Goal: Navigation & Orientation: Find specific page/section

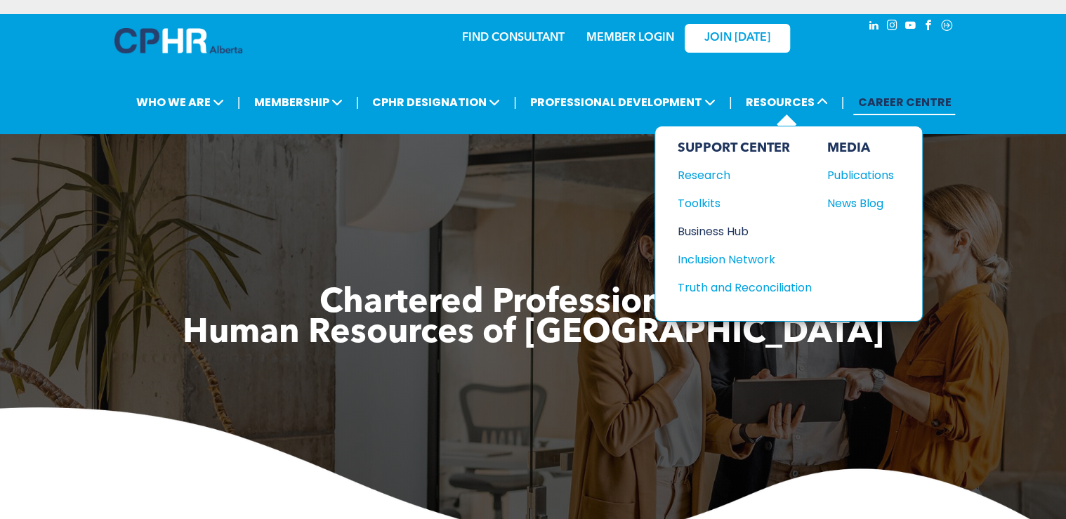
click at [734, 228] on div "Business Hub" at bounding box center [737, 232] width 121 height 18
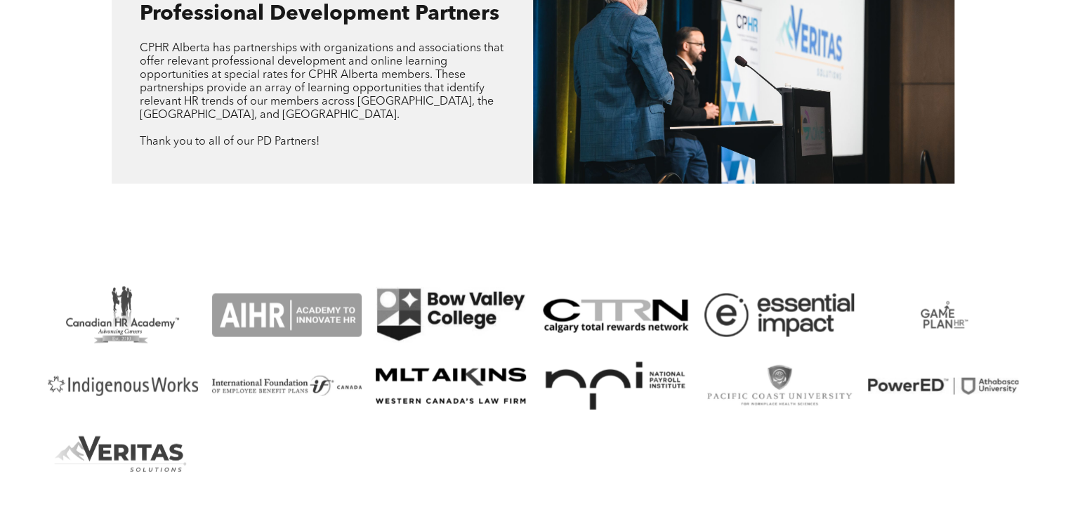
scroll to position [1460, 0]
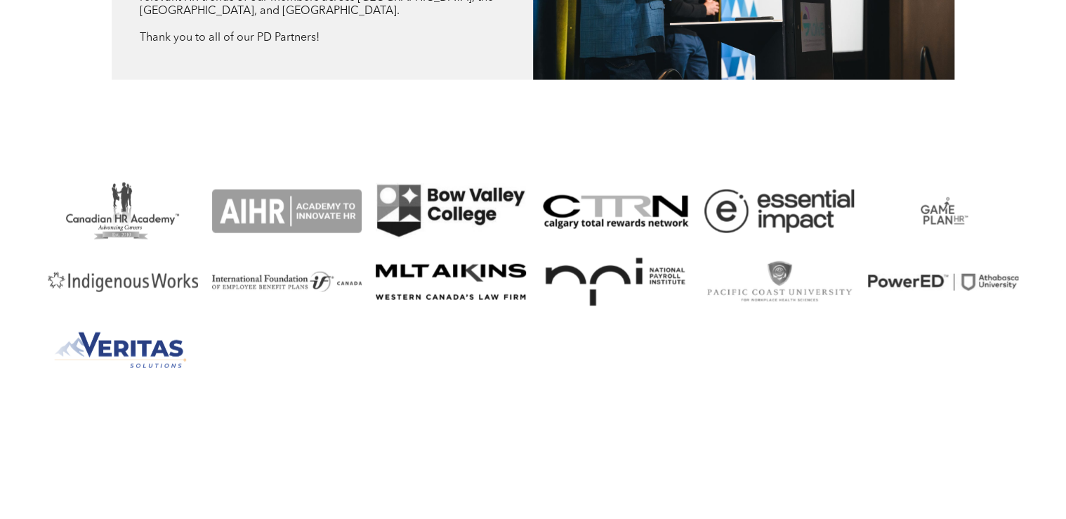
click at [166, 348] on link "A logo for veritas solutions with a mountain in the background" at bounding box center [123, 352] width 150 height 57
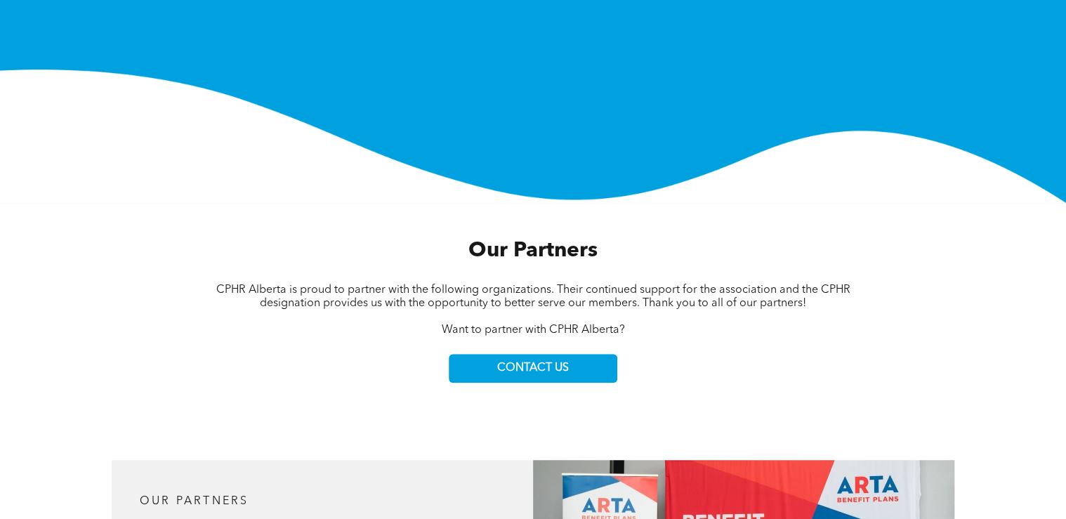
scroll to position [0, 0]
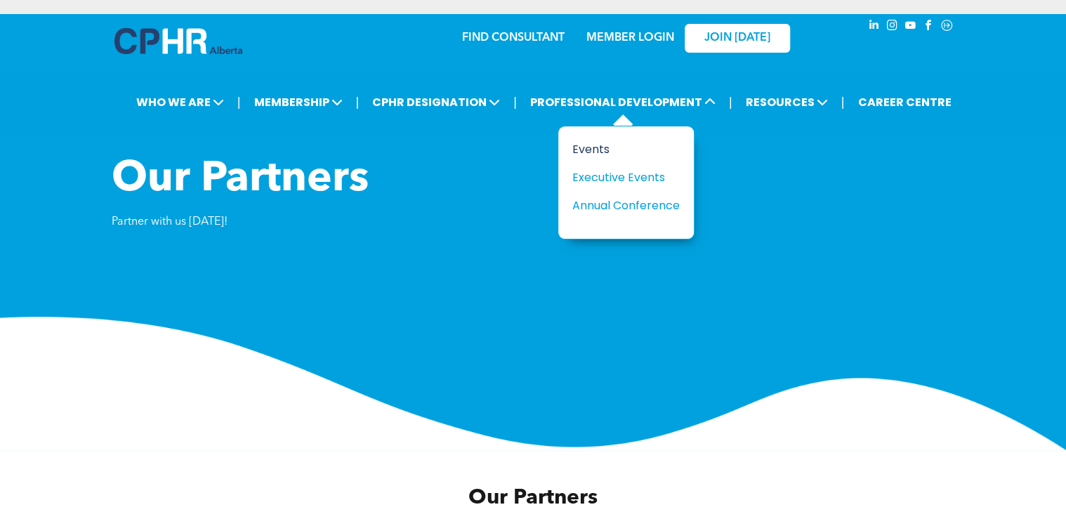
click at [598, 148] on div "Events" at bounding box center [620, 149] width 97 height 18
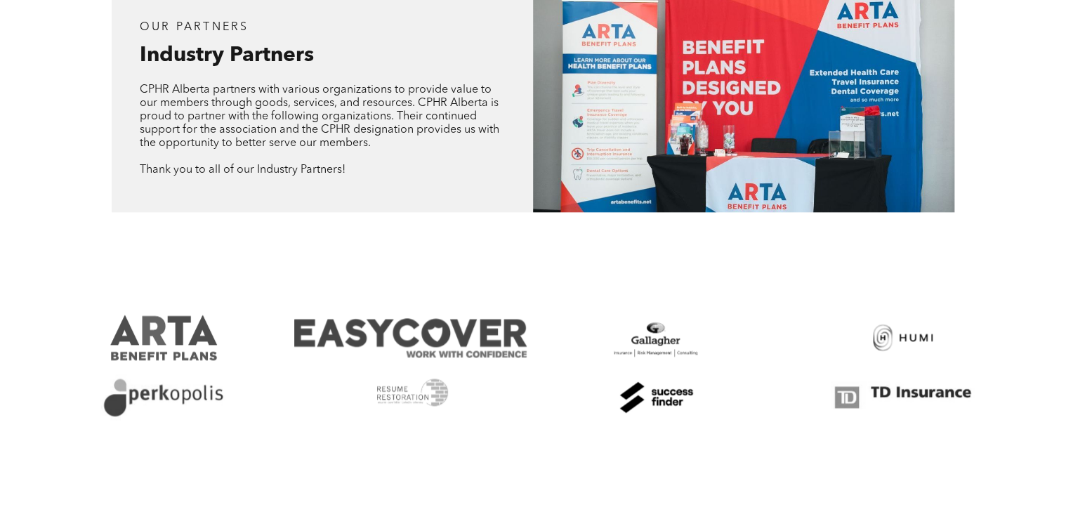
scroll to position [730, 0]
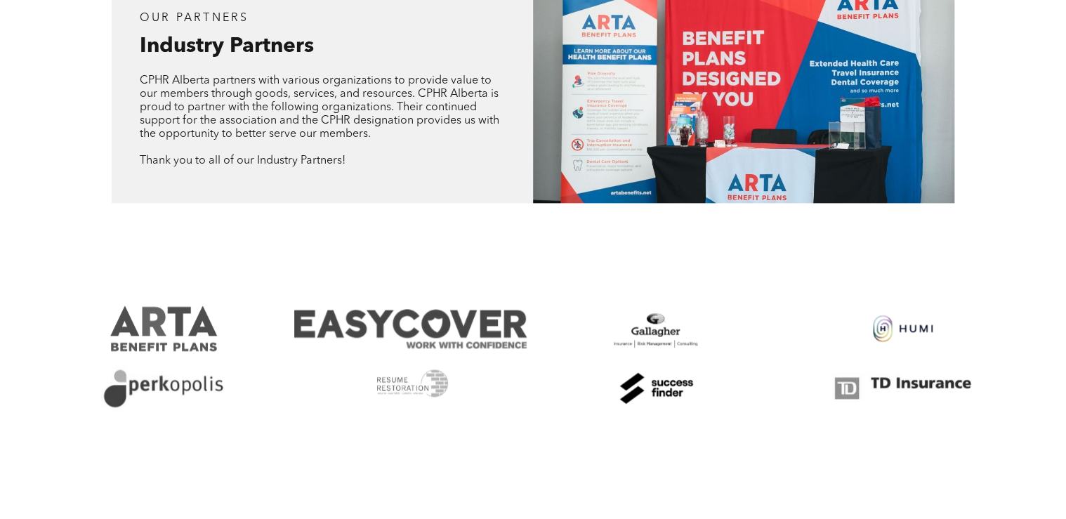
click at [908, 327] on link at bounding box center [902, 328] width 232 height 46
click at [667, 395] on link at bounding box center [656, 388] width 232 height 46
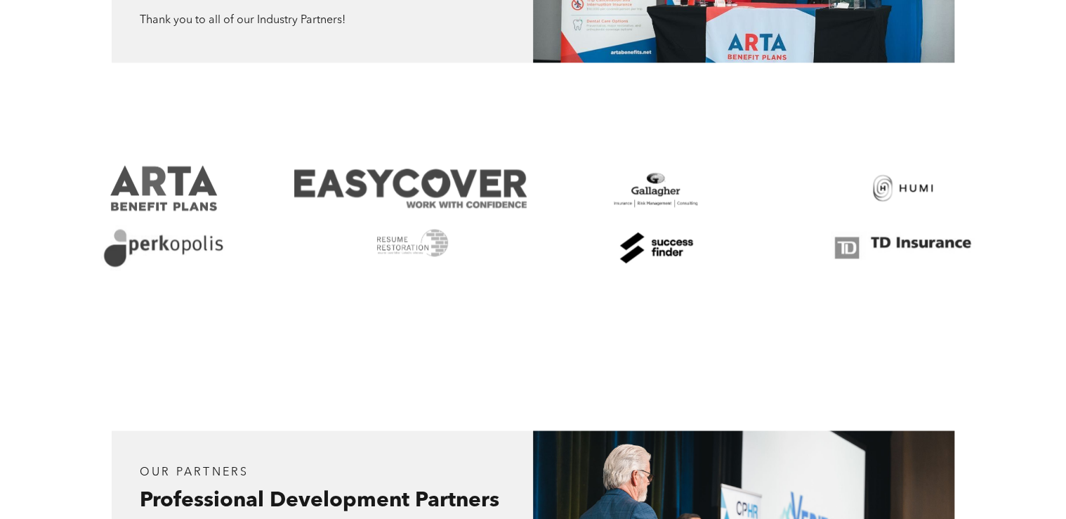
scroll to position [899, 0]
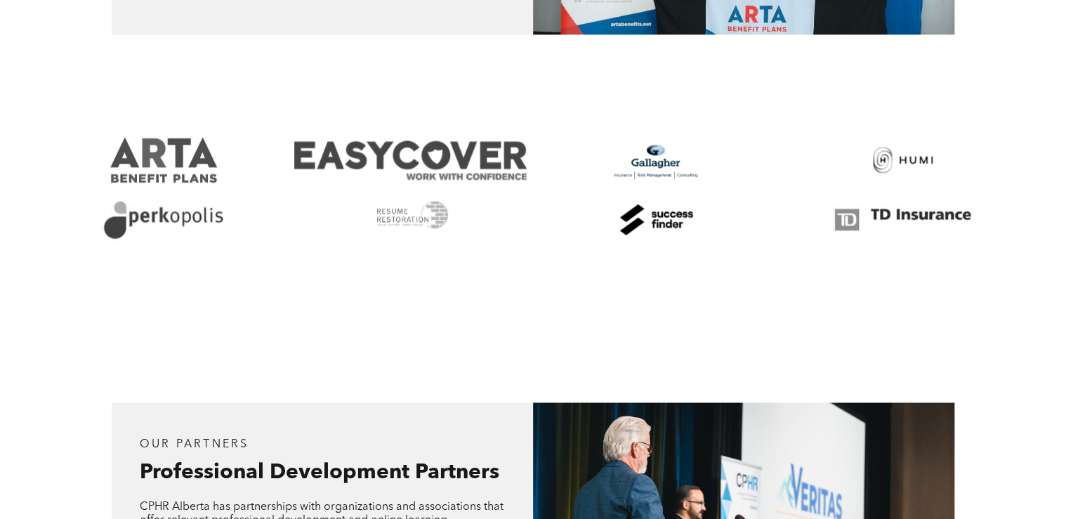
click at [663, 161] on link at bounding box center [656, 160] width 232 height 46
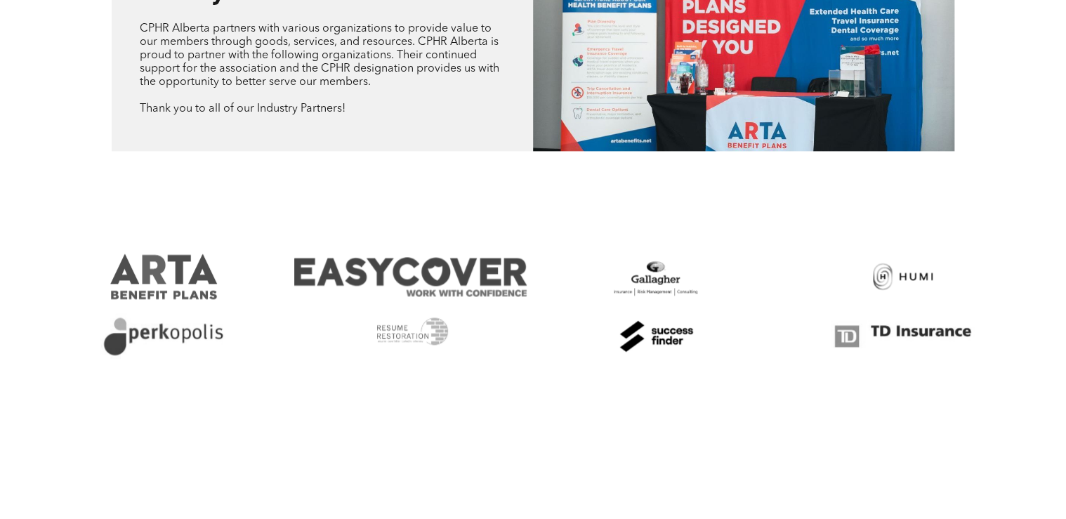
scroll to position [927, 0]
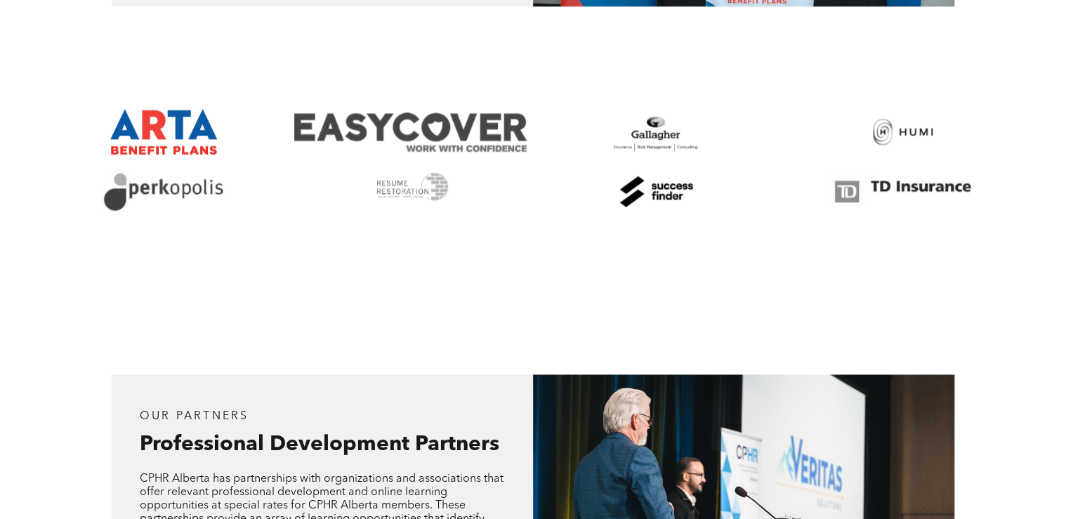
click at [174, 135] on link at bounding box center [164, 132] width 232 height 46
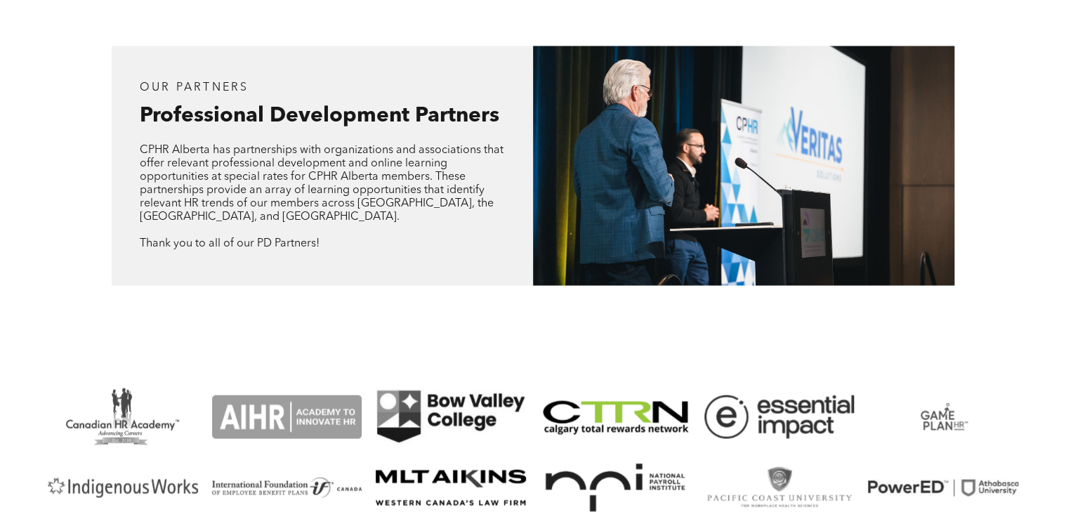
scroll to position [1488, 0]
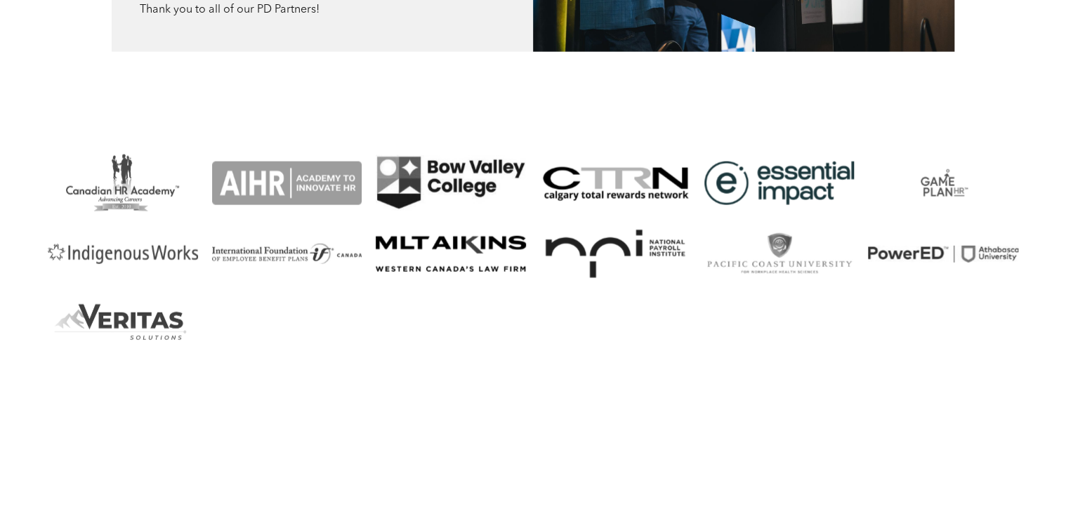
click at [812, 173] on link "A logo for e essential impact is shown on a white background." at bounding box center [779, 182] width 150 height 57
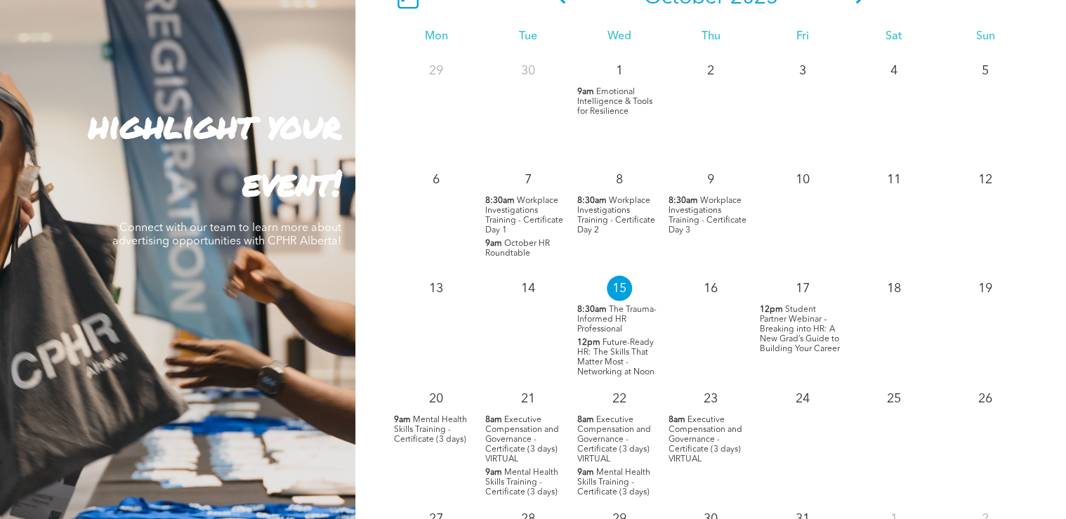
scroll to position [1404, 0]
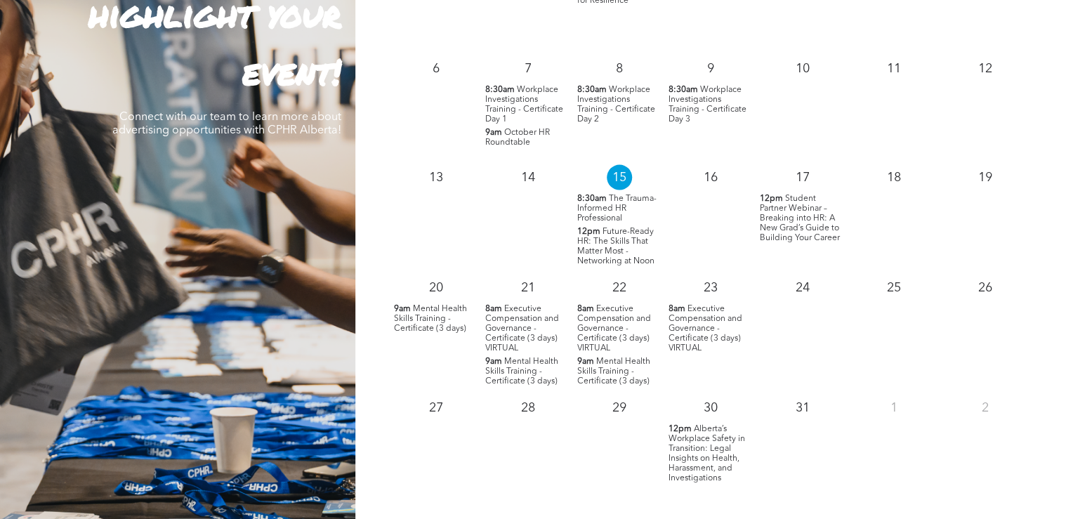
click at [619, 247] on span "Future-Ready HR: The Skills That Matter Most - Networking at Noon" at bounding box center [615, 246] width 77 height 38
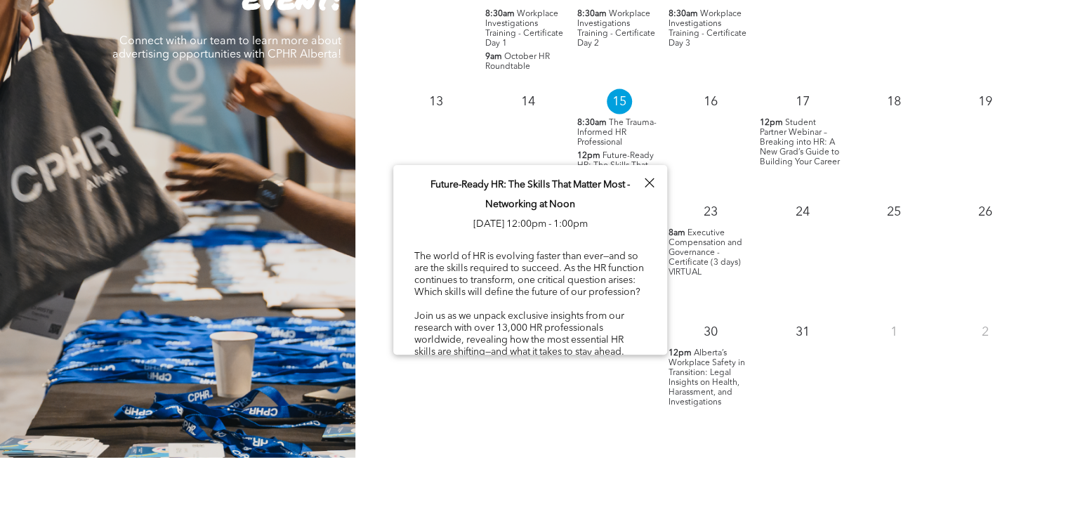
scroll to position [1460, 0]
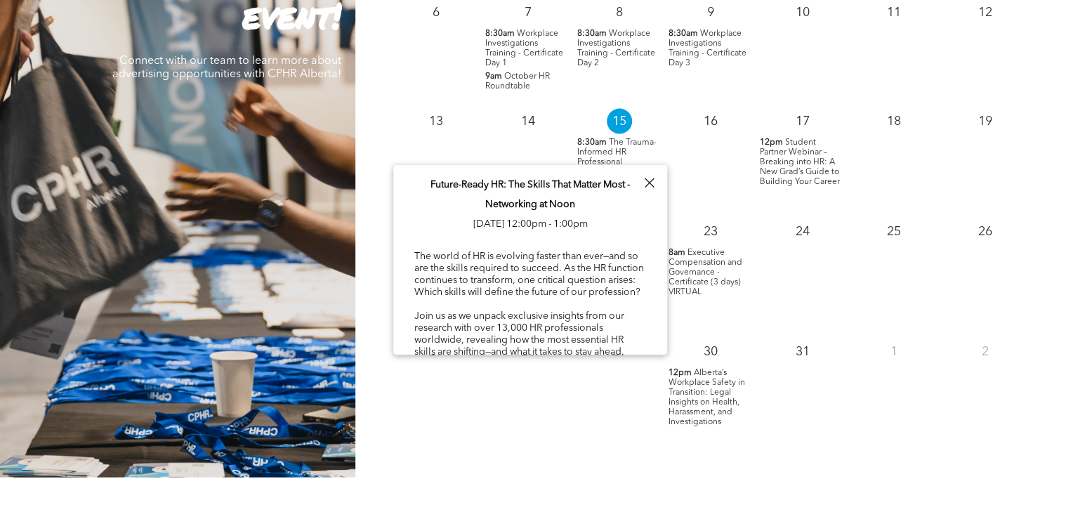
click at [648, 180] on div at bounding box center [649, 182] width 19 height 19
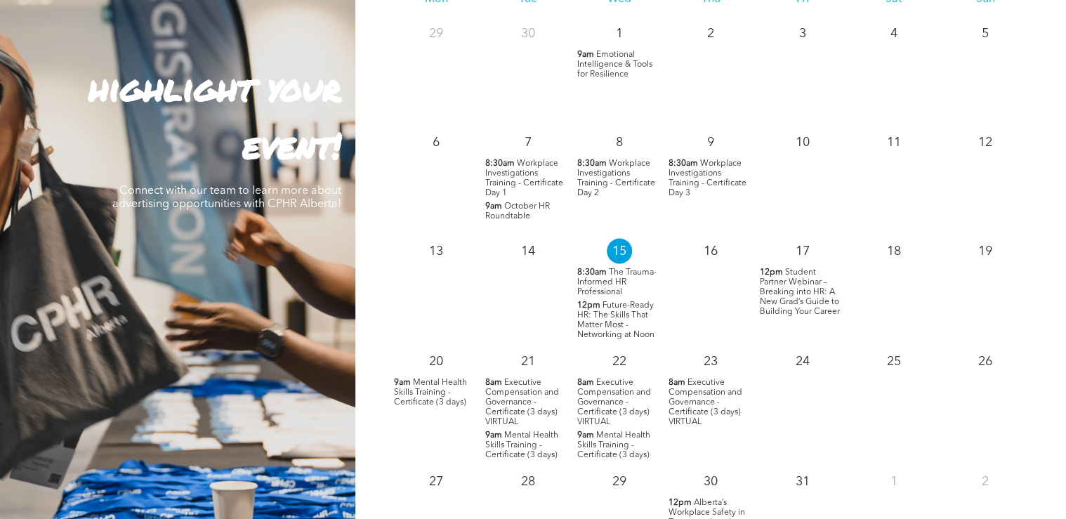
scroll to position [1179, 0]
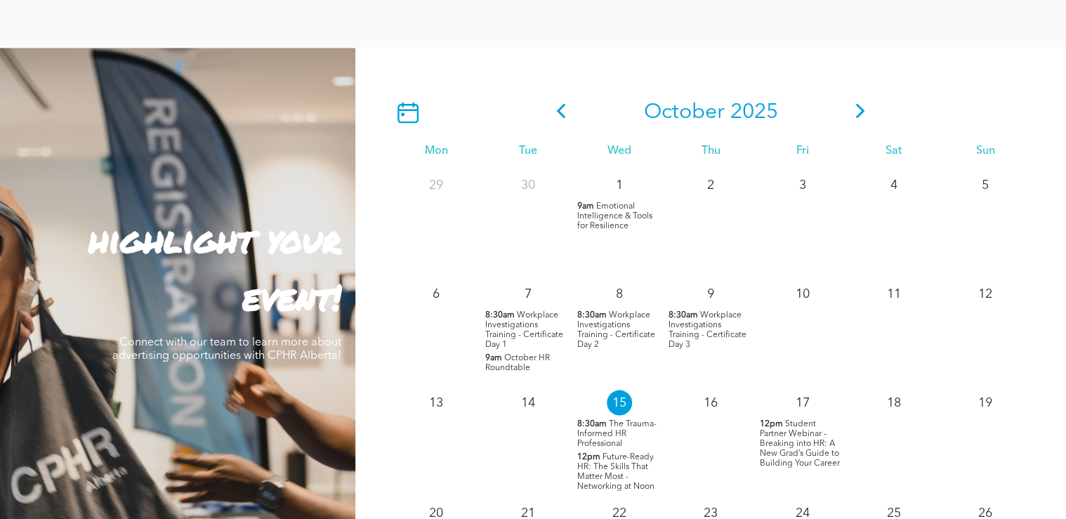
click at [855, 116] on icon at bounding box center [859, 110] width 21 height 15
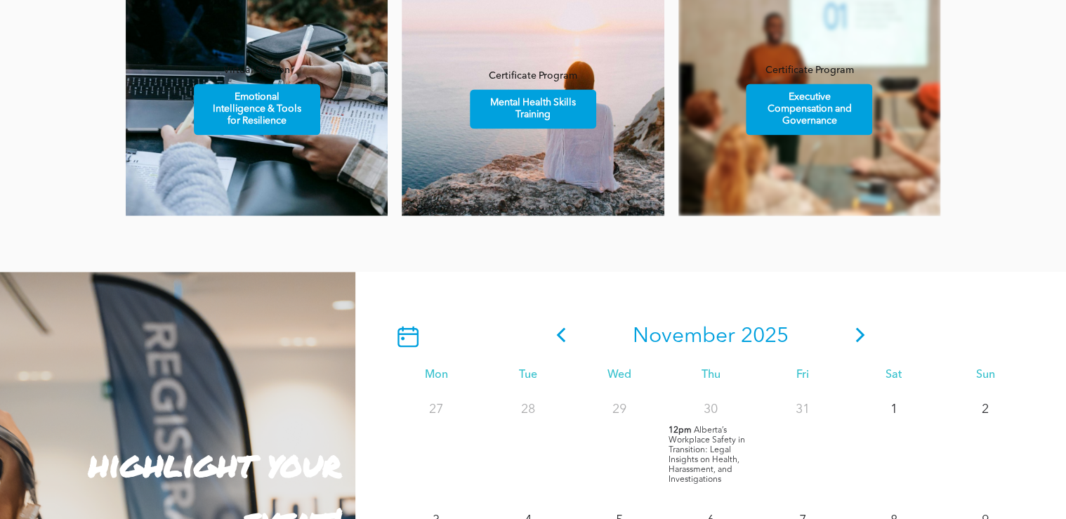
scroll to position [955, 0]
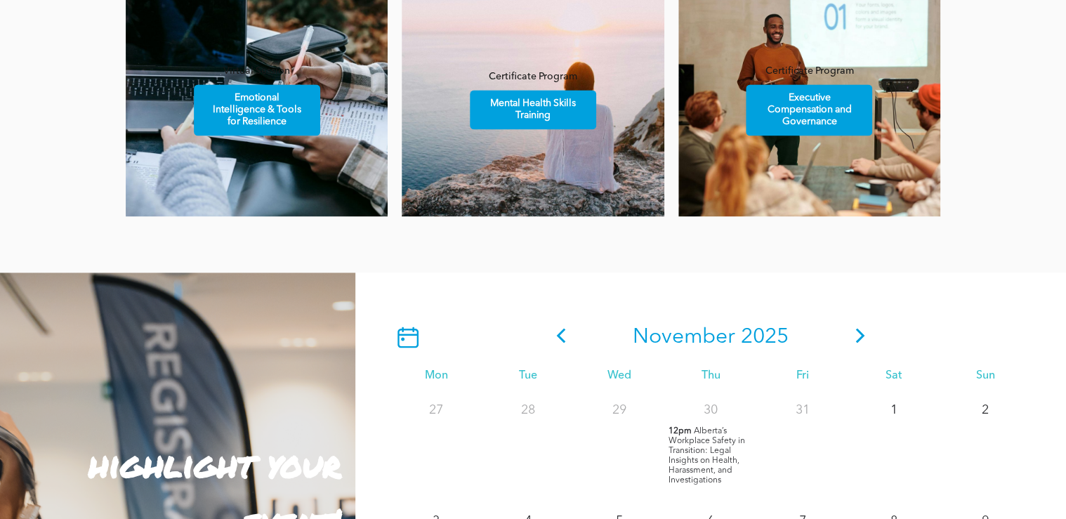
click at [859, 336] on icon at bounding box center [859, 335] width 9 height 15
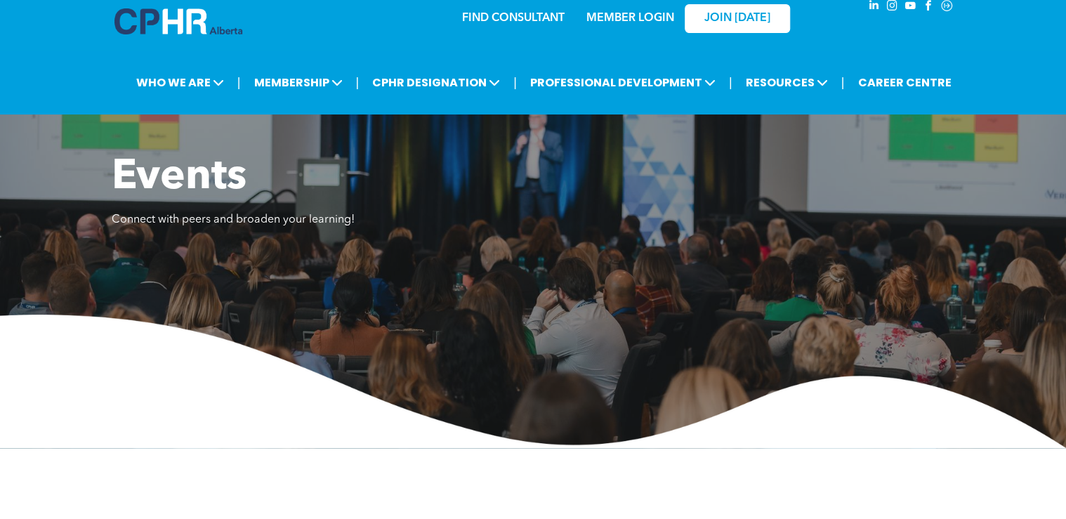
scroll to position [0, 0]
